Goal: Information Seeking & Learning: Find specific fact

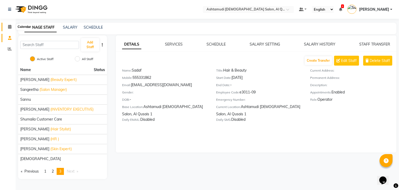
click at [7, 28] on span at bounding box center [9, 27] width 9 height 6
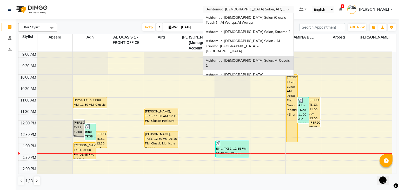
click at [243, 9] on input "text" at bounding box center [243, 9] width 75 height 5
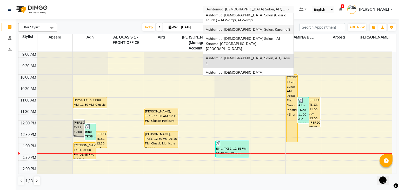
scroll to position [3, 0]
click at [264, 84] on span "Ashtamudi [DEMOGRAPHIC_DATA] Salon, Al Nahda" at bounding box center [248, 86] width 84 height 4
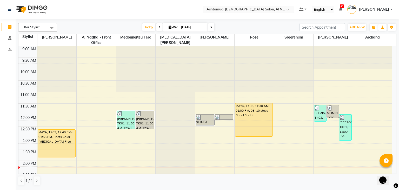
click at [237, 7] on input "text" at bounding box center [243, 9] width 75 height 5
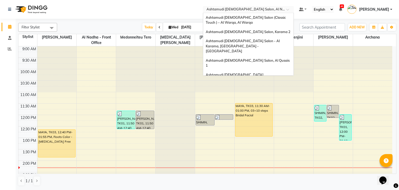
scroll to position [3, 0]
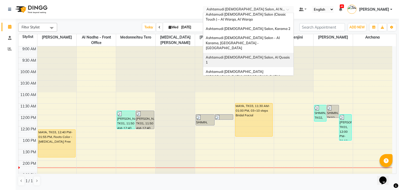
click at [259, 55] on span "Ashtamudi [DEMOGRAPHIC_DATA] Salon, Al Qusais 1" at bounding box center [248, 59] width 85 height 9
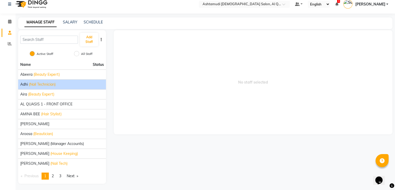
scroll to position [6, 0]
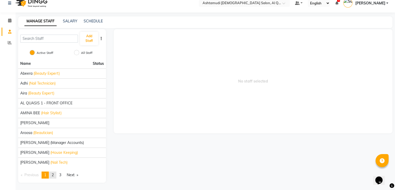
click at [53, 172] on span "2" at bounding box center [53, 174] width 2 height 5
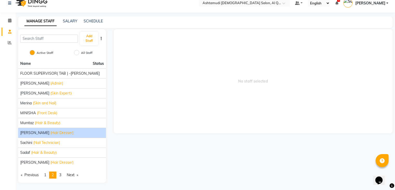
click at [52, 131] on span "(Hair Dresser)" at bounding box center [61, 132] width 23 height 5
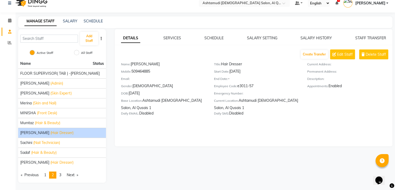
drag, startPoint x: 238, startPoint y: 87, endPoint x: 256, endPoint y: 84, distance: 18.2
click at [256, 84] on div "Employee Code: e3011-57" at bounding box center [256, 86] width 85 height 7
copy div "e3011-57"
